Goal: Transaction & Acquisition: Purchase product/service

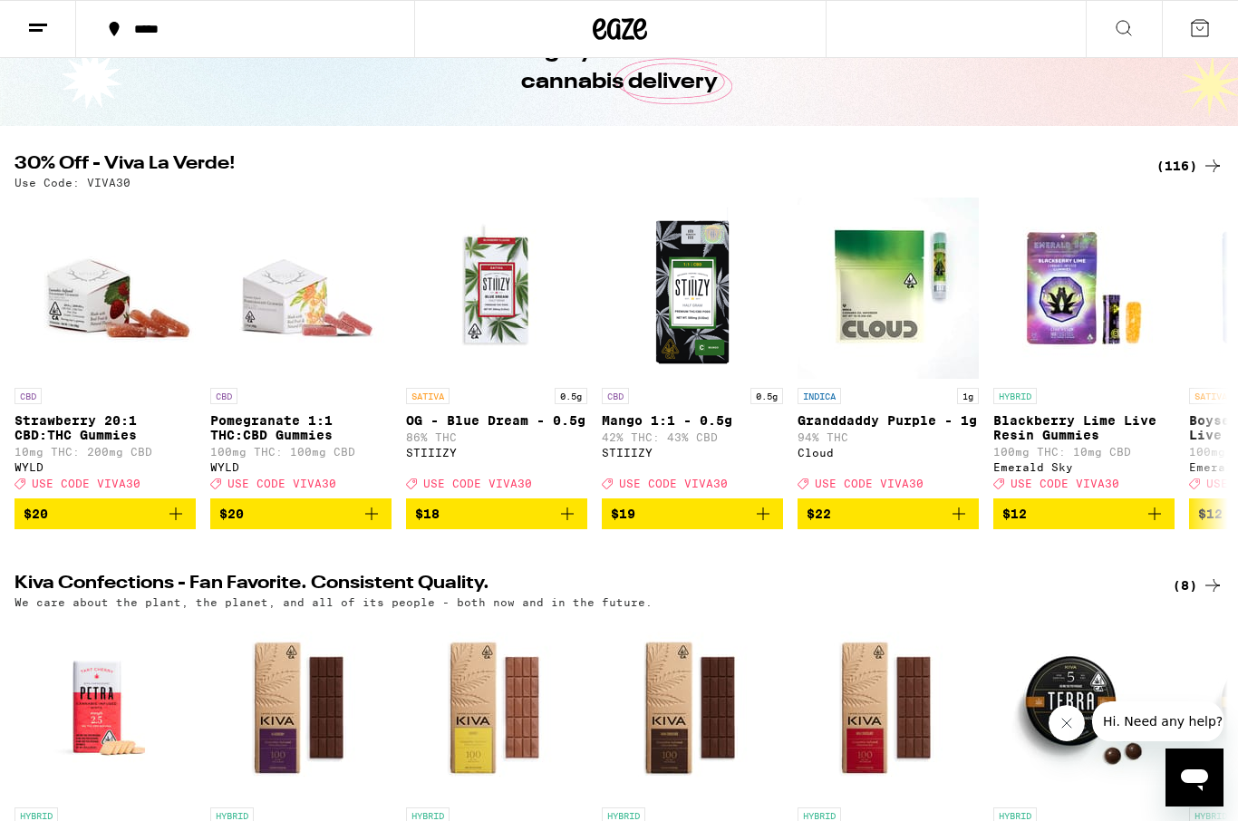
click at [1184, 159] on div "(116)" at bounding box center [1189, 166] width 67 height 22
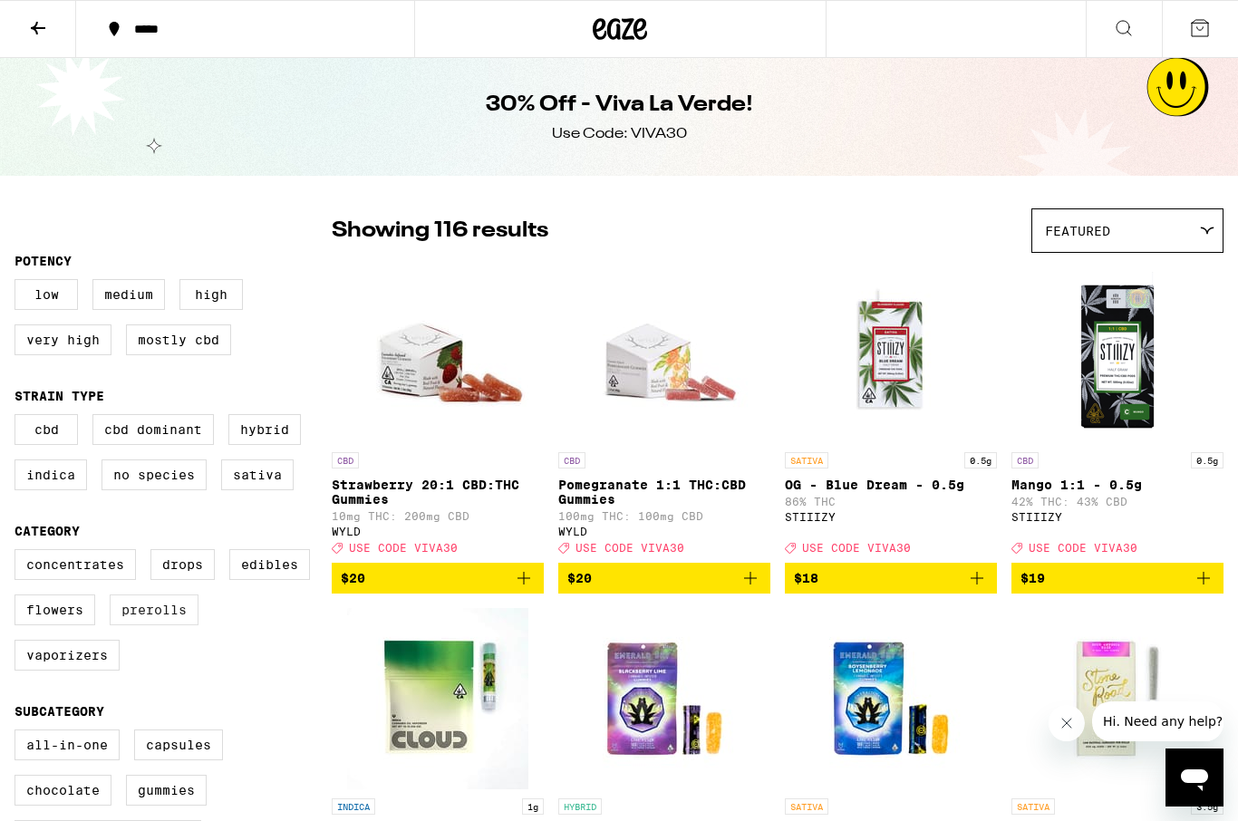
click at [149, 604] on div "Concentrates Drops Edibles Flowers Prerolls Vaporizers" at bounding box center [172, 617] width 317 height 136
click at [164, 625] on label "Prerolls" at bounding box center [154, 609] width 89 height 31
click at [19, 553] on input "Prerolls" at bounding box center [18, 552] width 1 height 1
checkbox input "true"
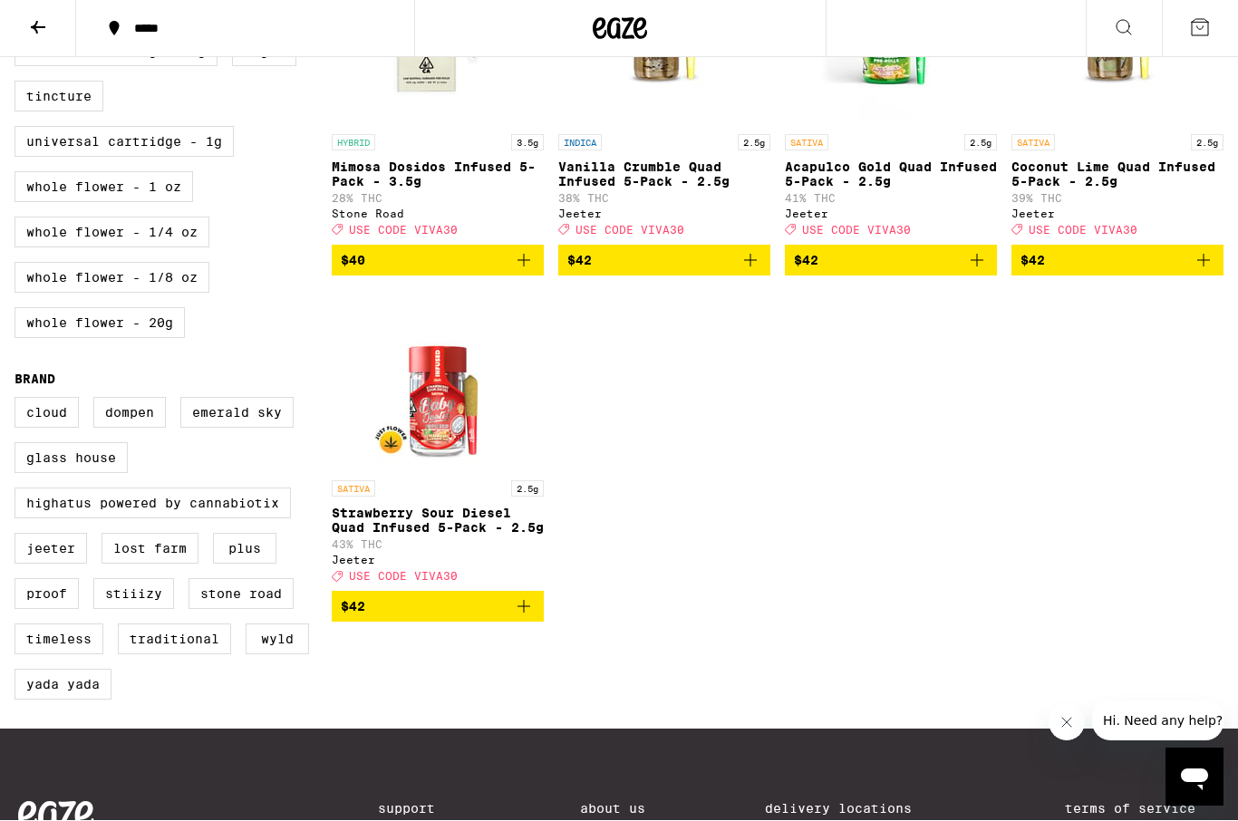
scroll to position [1015, 0]
